Goal: Navigation & Orientation: Understand site structure

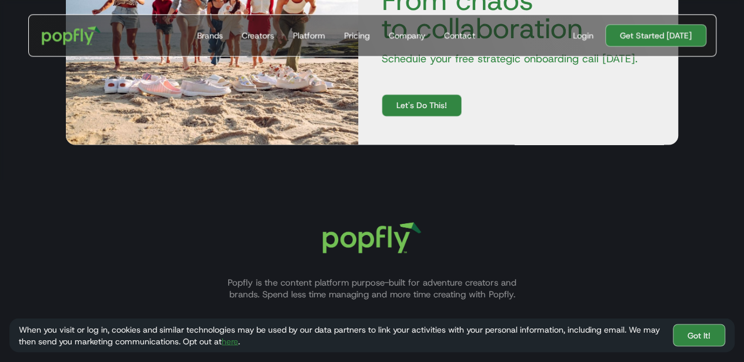
scroll to position [3293, 0]
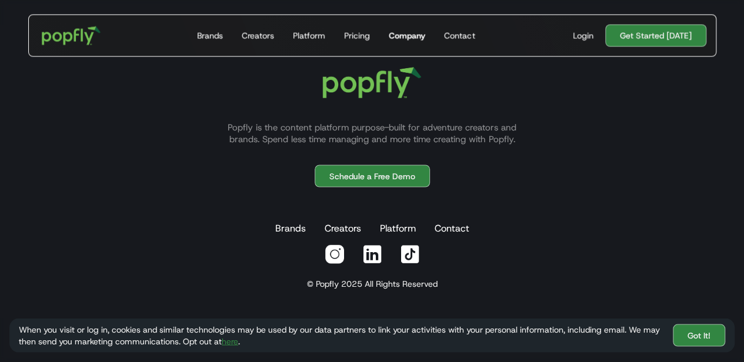
click at [422, 32] on div "Company" at bounding box center [407, 35] width 36 height 12
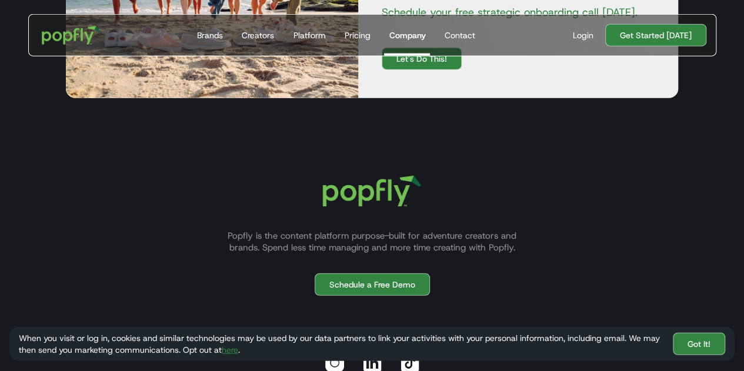
scroll to position [1394, 0]
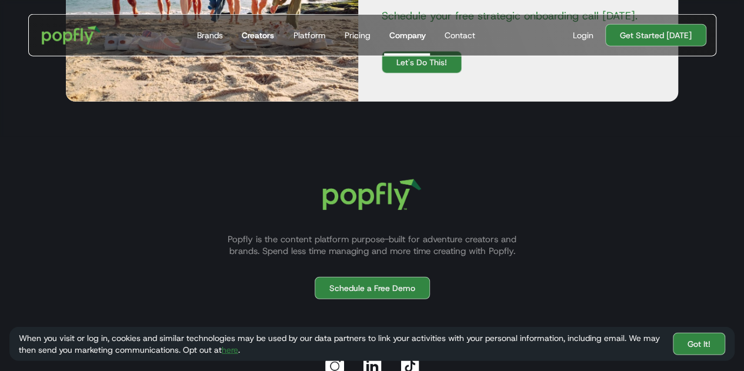
click at [268, 39] on div "Creators" at bounding box center [258, 35] width 32 height 12
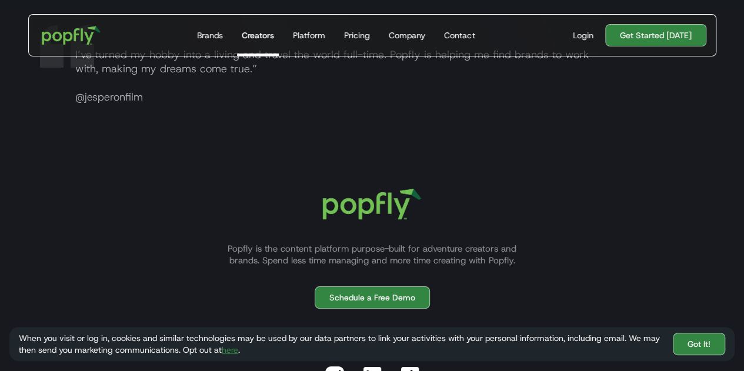
scroll to position [2323, 0]
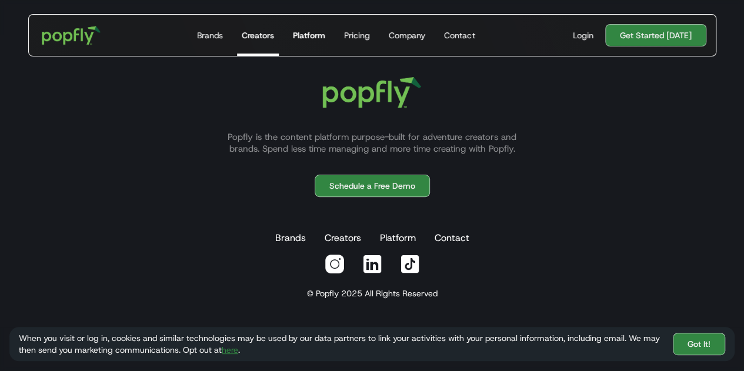
click at [306, 43] on link "Platform" at bounding box center [309, 35] width 42 height 41
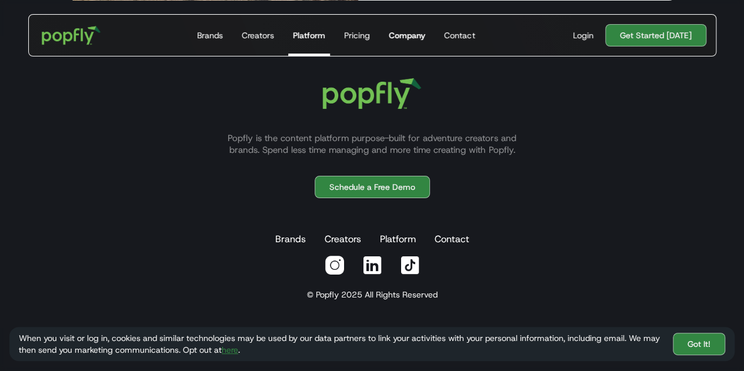
click at [419, 41] on div "Company" at bounding box center [407, 35] width 36 height 12
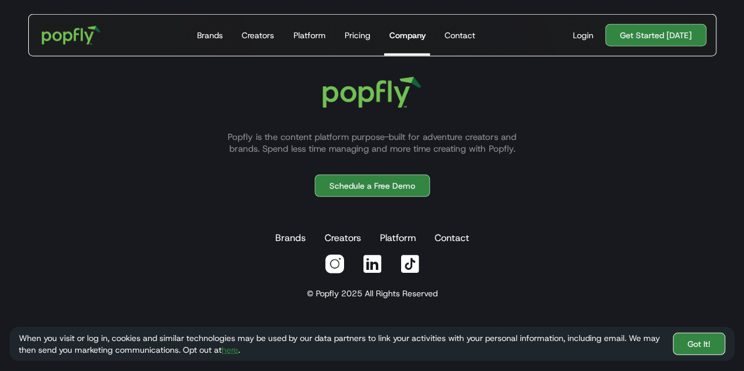
click at [709, 354] on link "Got It!" at bounding box center [699, 344] width 52 height 22
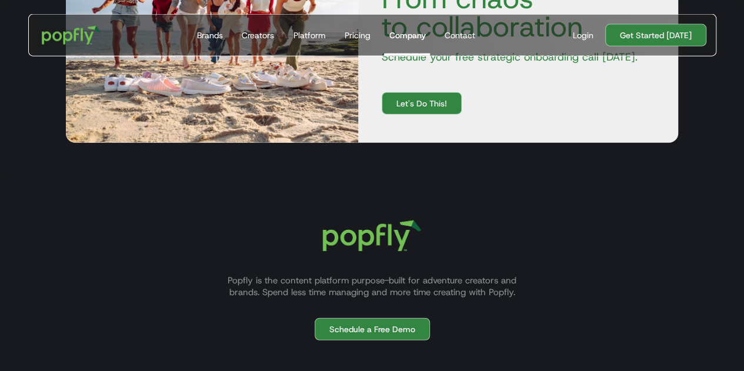
scroll to position [1451, 0]
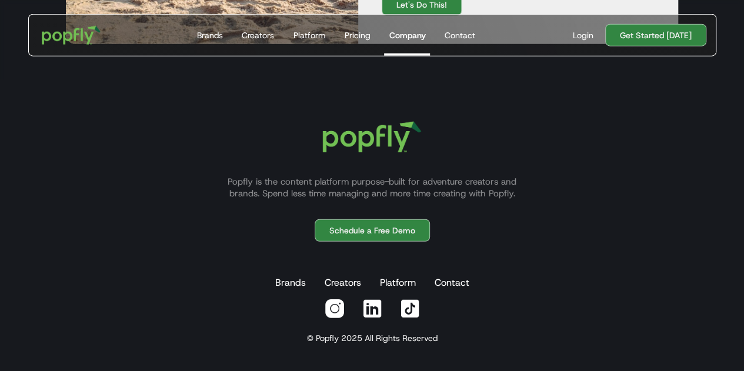
click at [334, 305] on img at bounding box center [334, 308] width 21 height 21
click at [661, 188] on div "Popfly is the content platform purpose-built for adventure creators and brands.…" at bounding box center [371, 220] width 725 height 225
